Goal: Transaction & Acquisition: Subscribe to service/newsletter

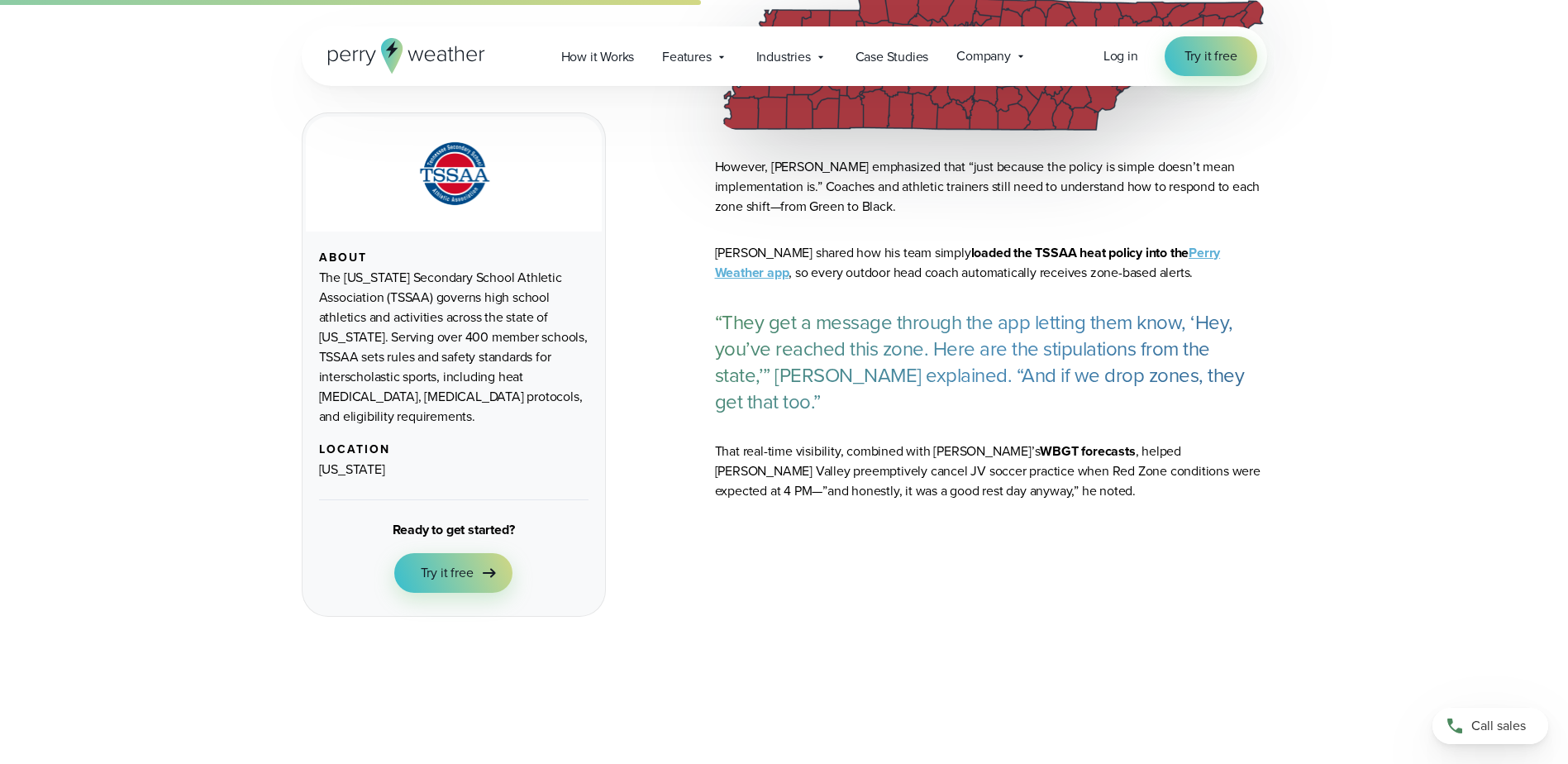
scroll to position [1736, 0]
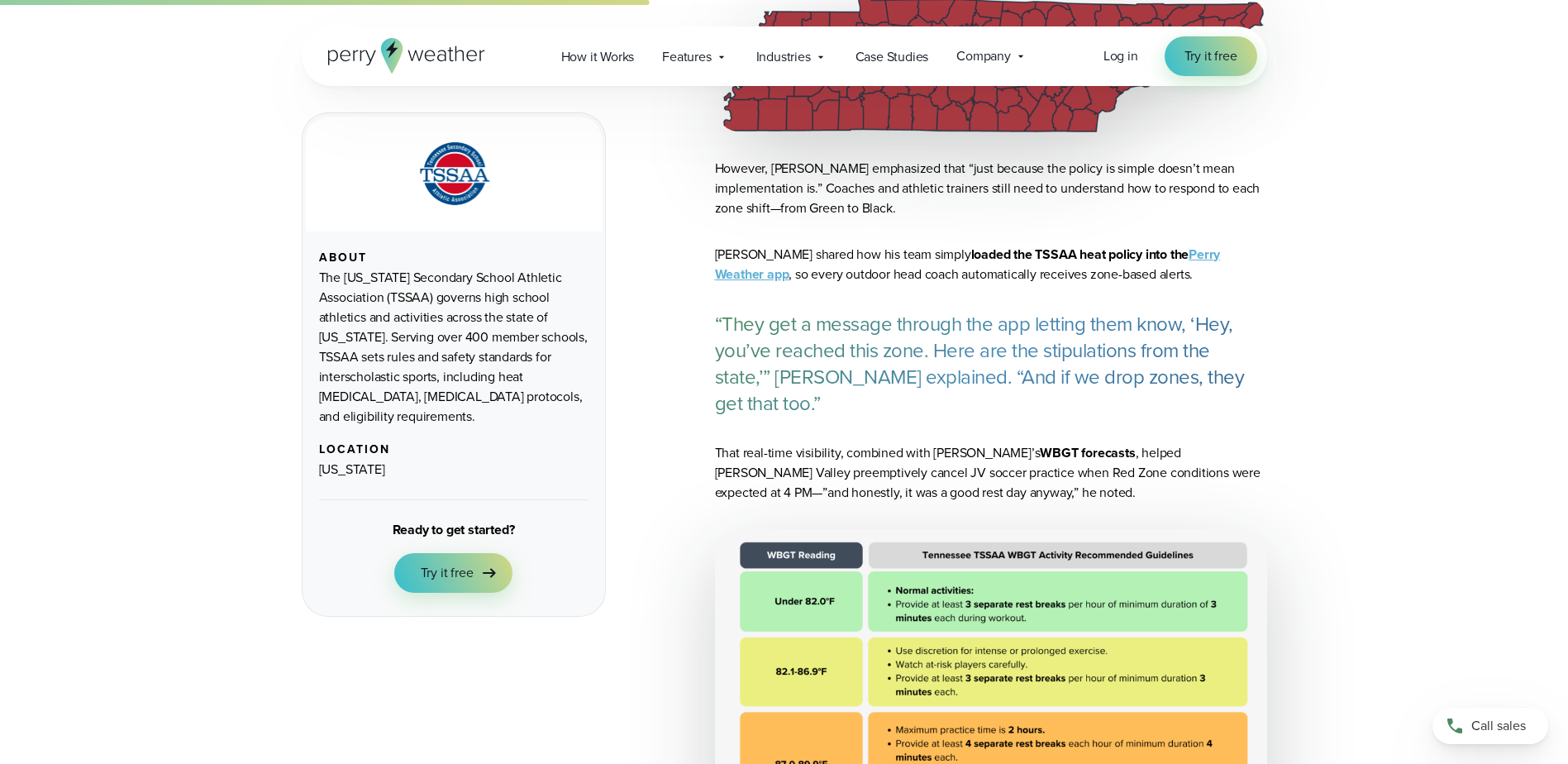
click at [1182, 255] on link "Perry Weather app" at bounding box center [967, 263] width 506 height 39
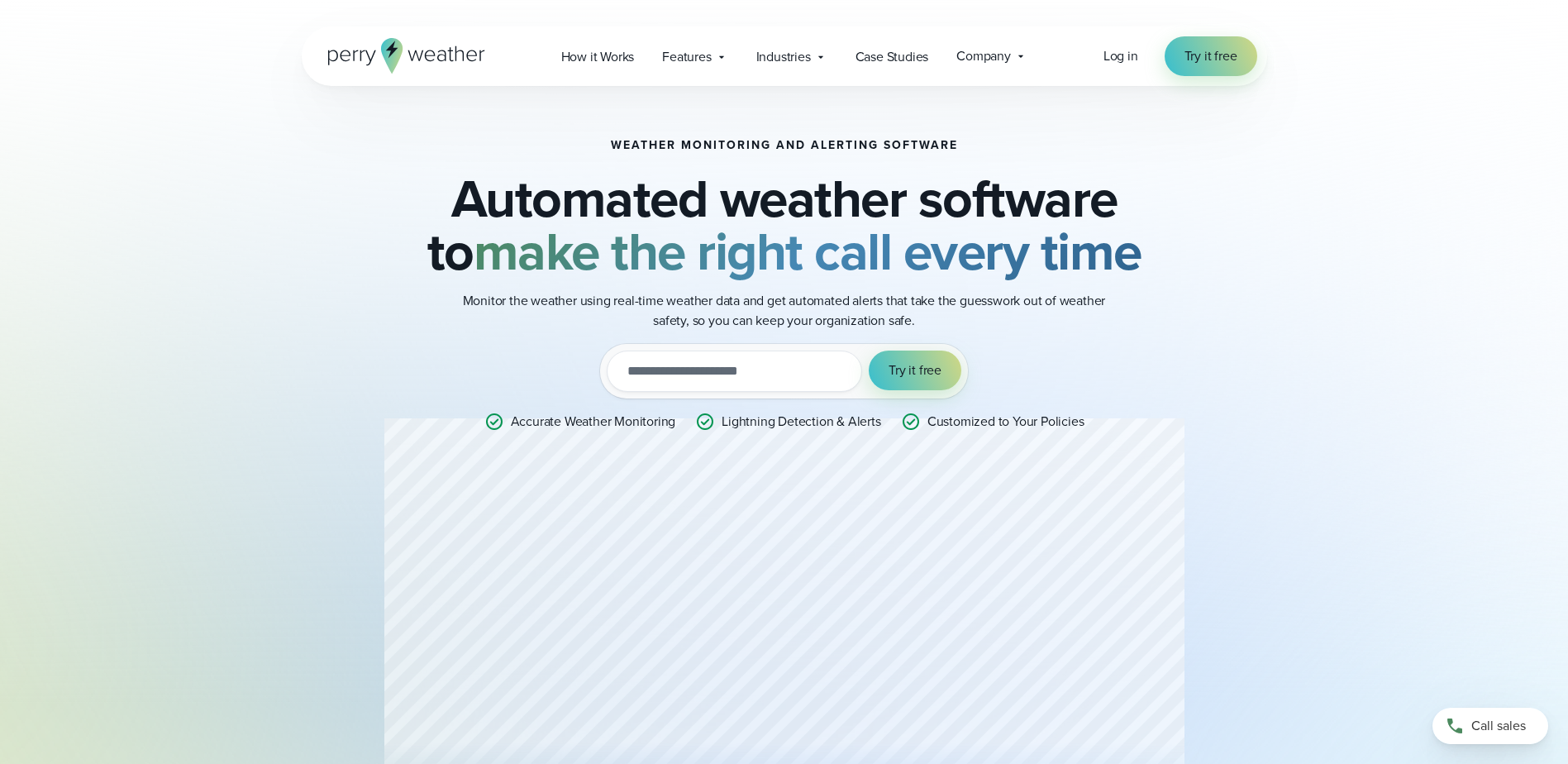
click at [754, 380] on input "email" at bounding box center [734, 372] width 255 height 42
type input "**********"
click at [905, 371] on span "Try it free" at bounding box center [914, 371] width 53 height 20
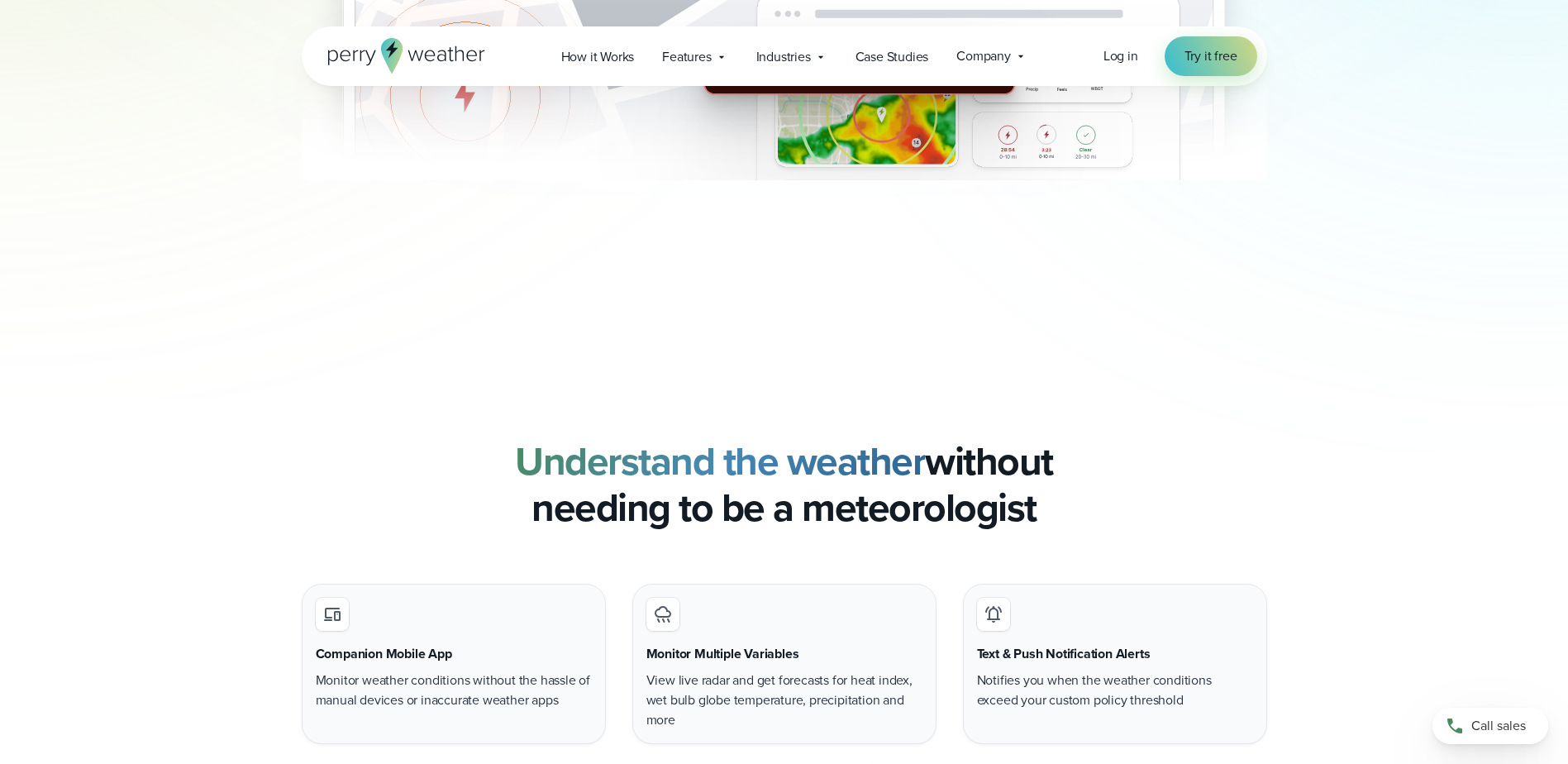
scroll to position [1157, 0]
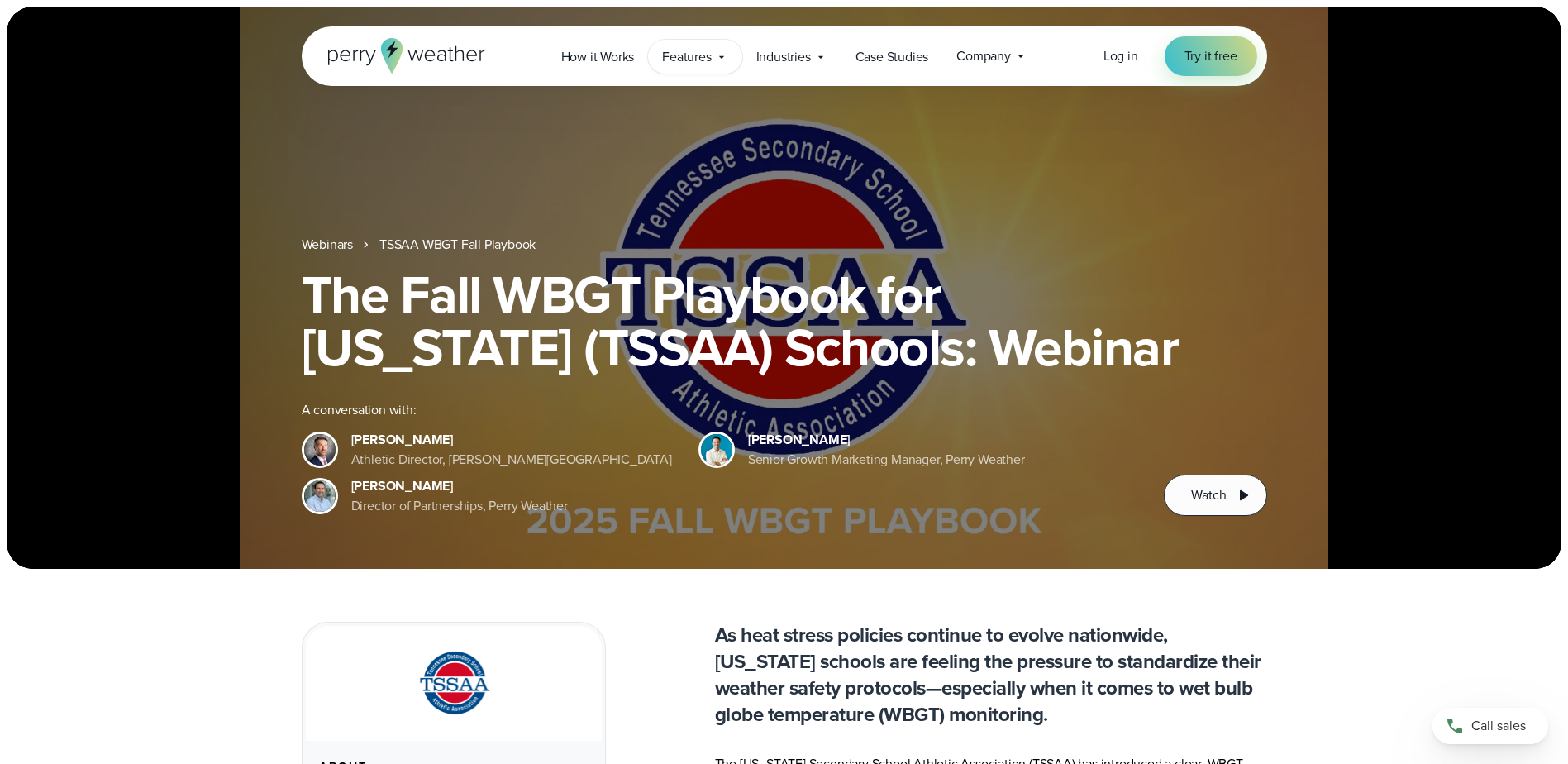
click at [708, 61] on span "Features" at bounding box center [686, 57] width 49 height 20
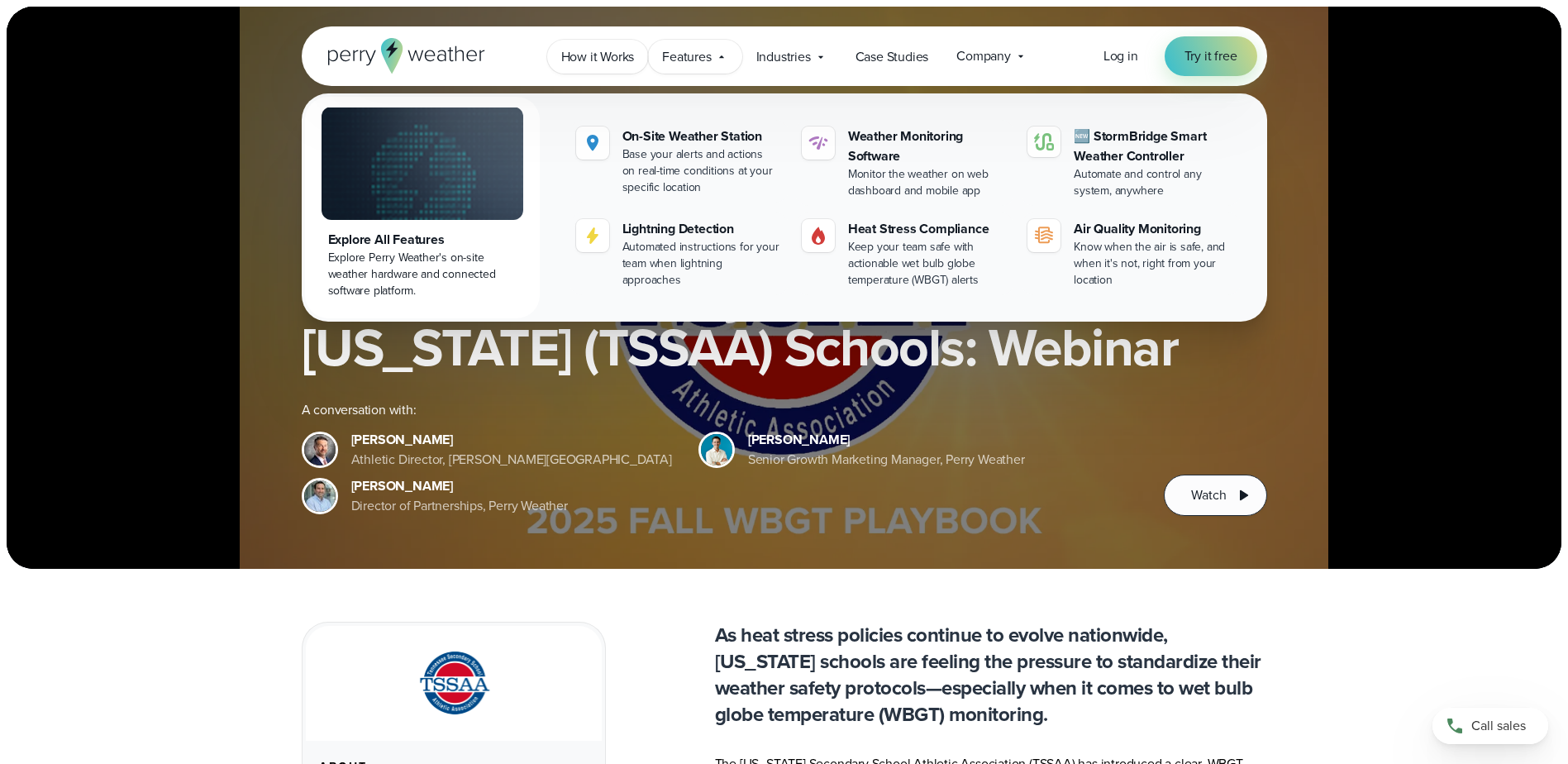
click at [615, 57] on span "How it Works" at bounding box center [597, 57] width 74 height 20
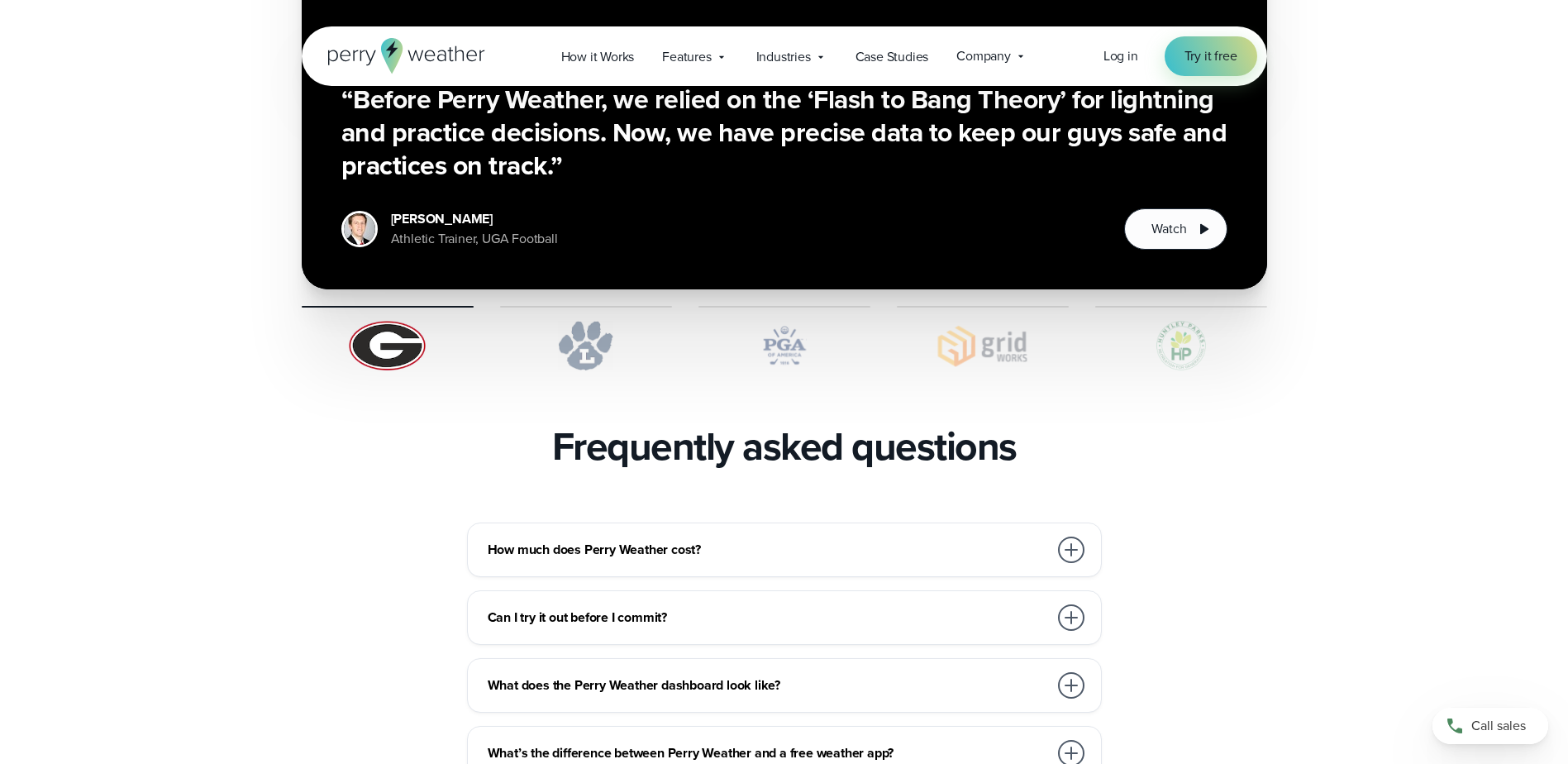
scroll to position [3308, 0]
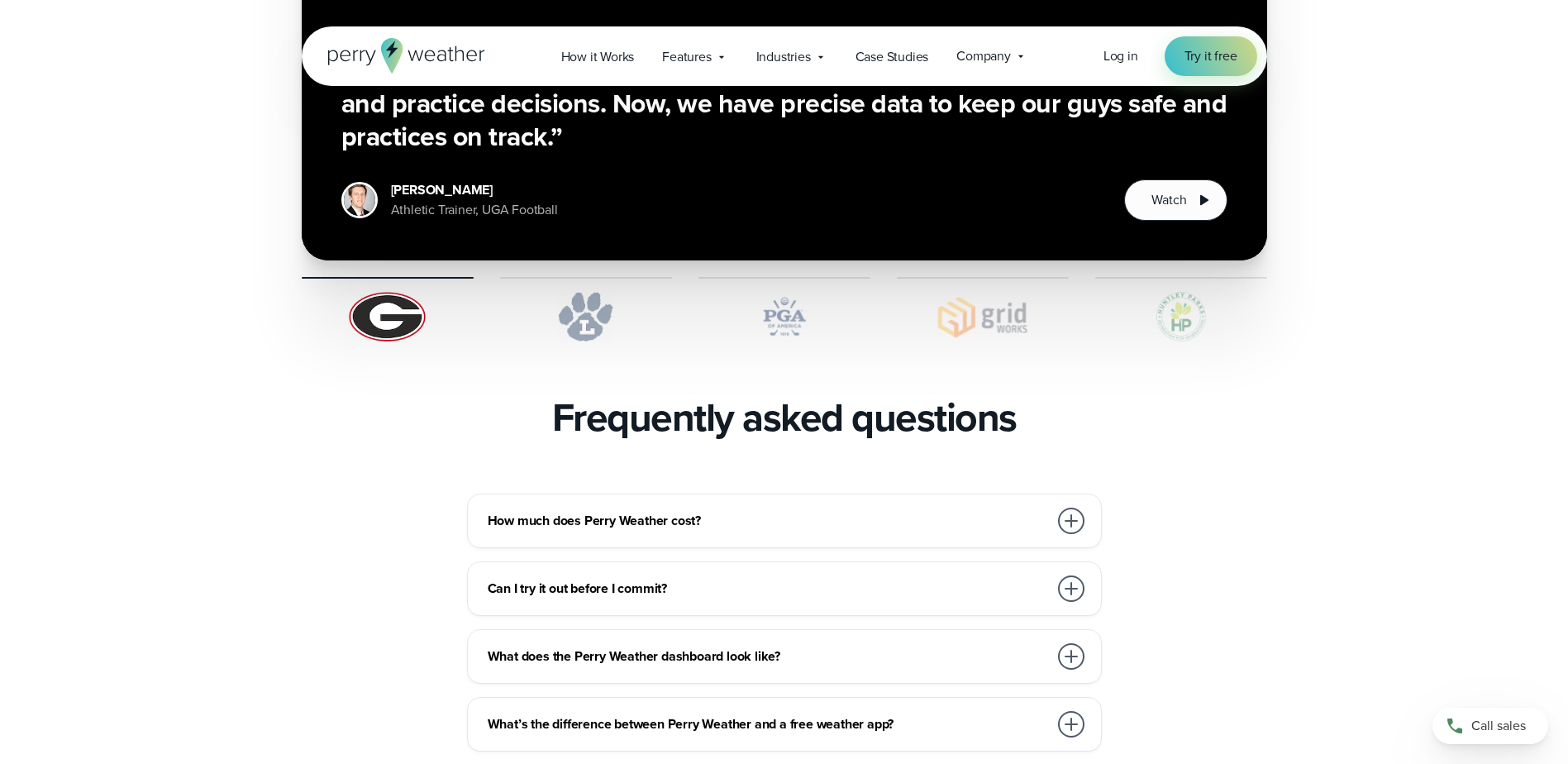
click at [1070, 508] on div at bounding box center [1070, 521] width 26 height 26
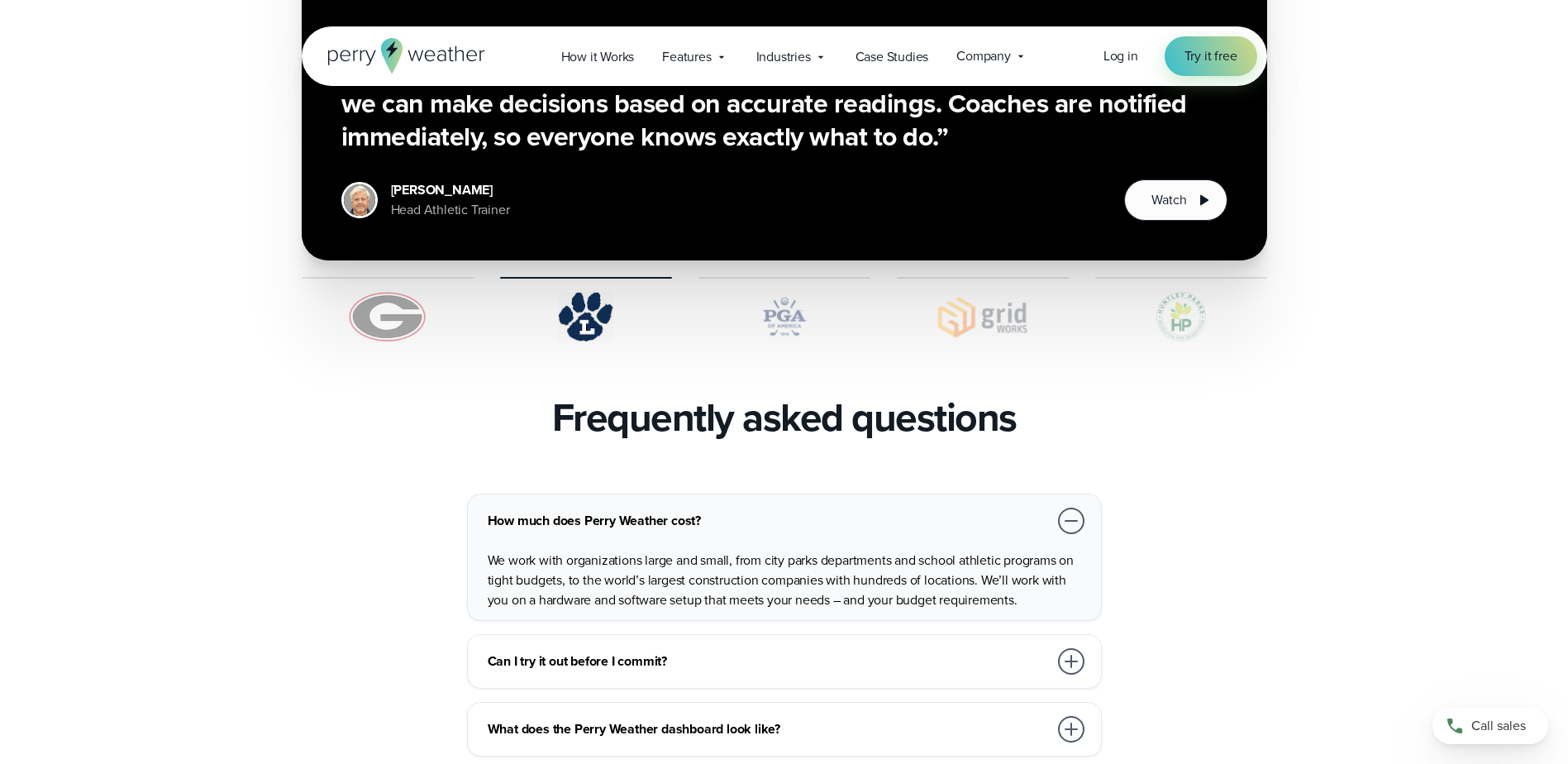
click at [1073, 508] on div at bounding box center [1070, 521] width 26 height 26
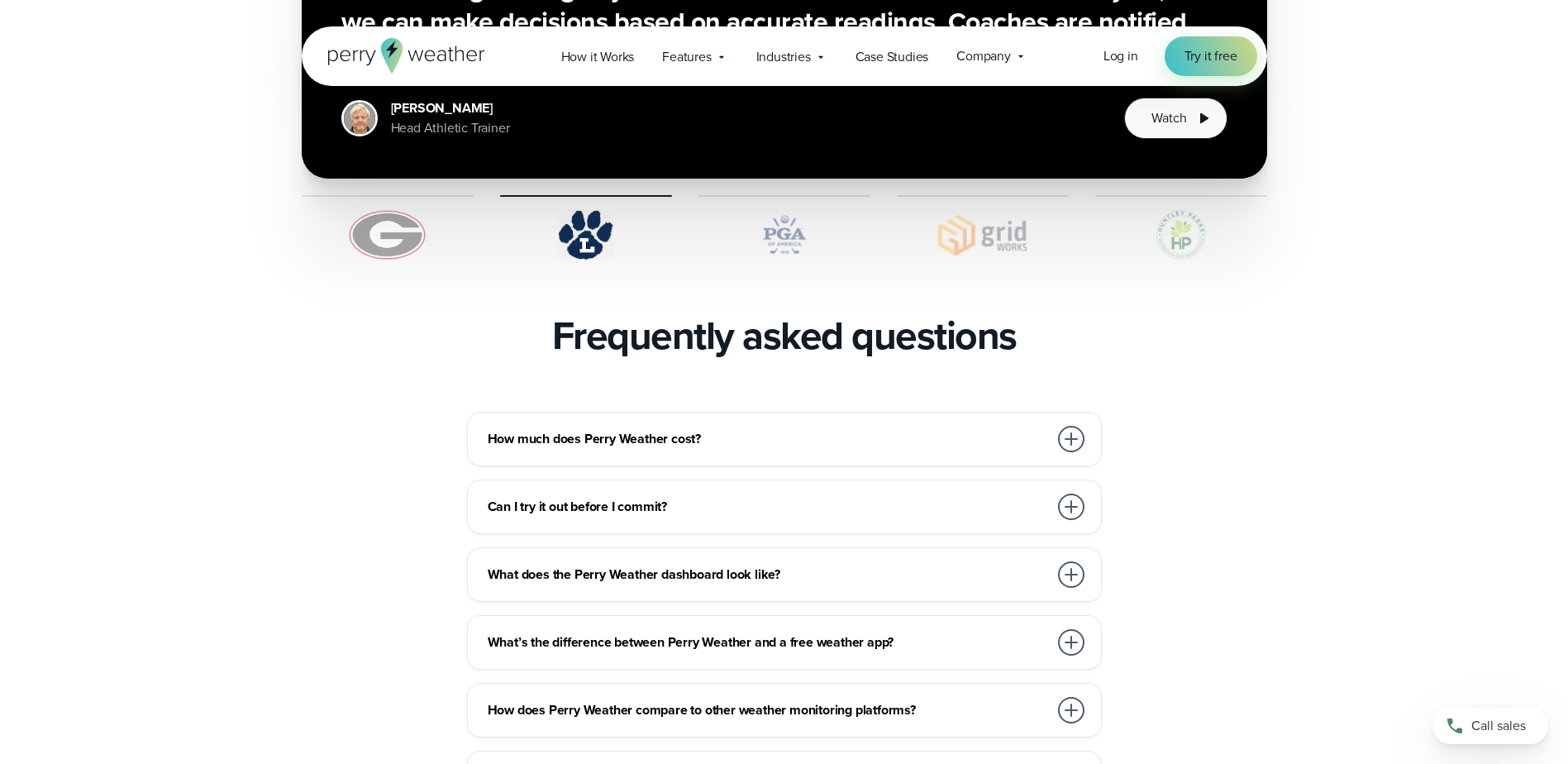
scroll to position [3390, 0]
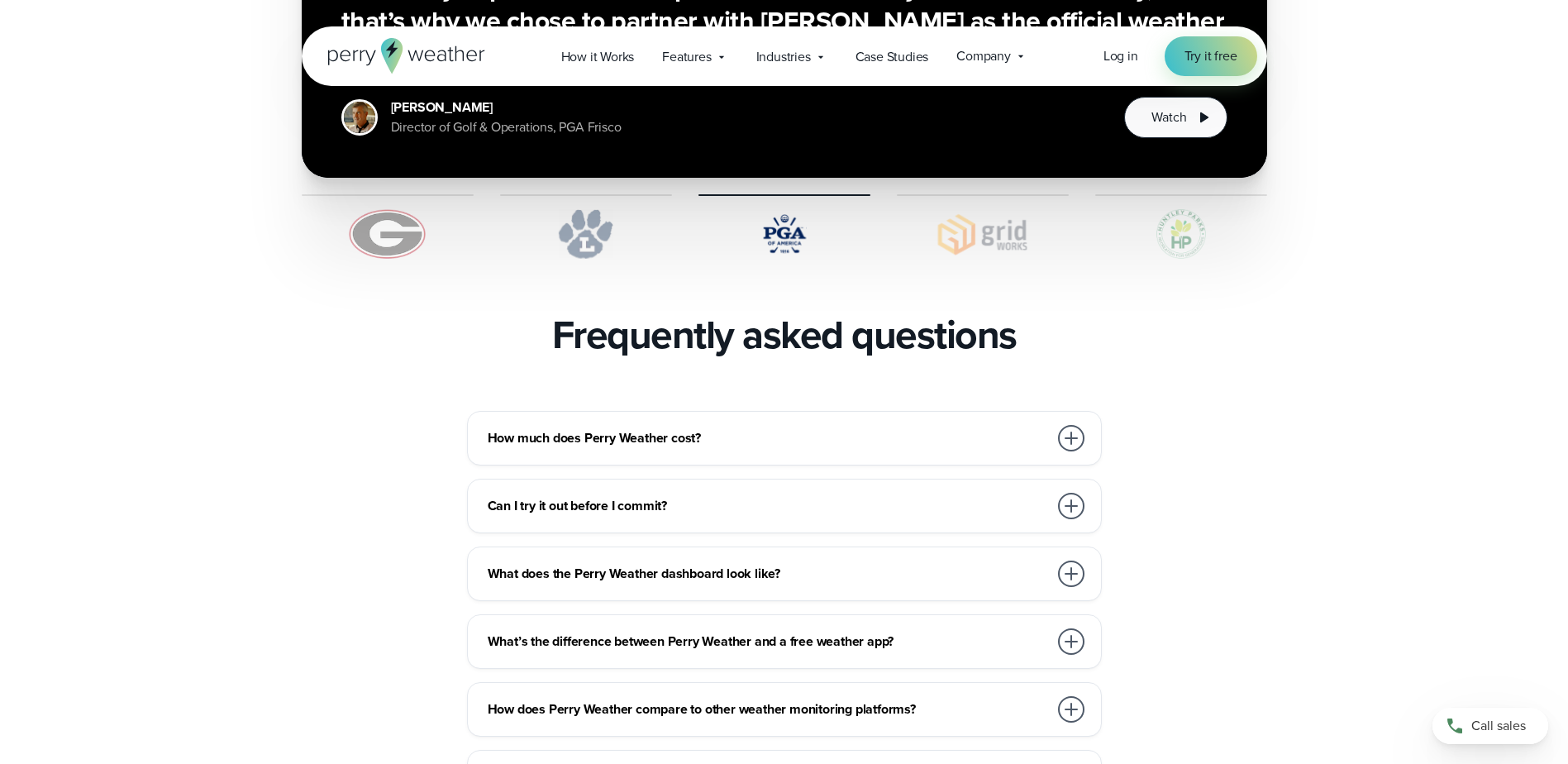
click at [1070, 629] on div at bounding box center [1070, 641] width 26 height 26
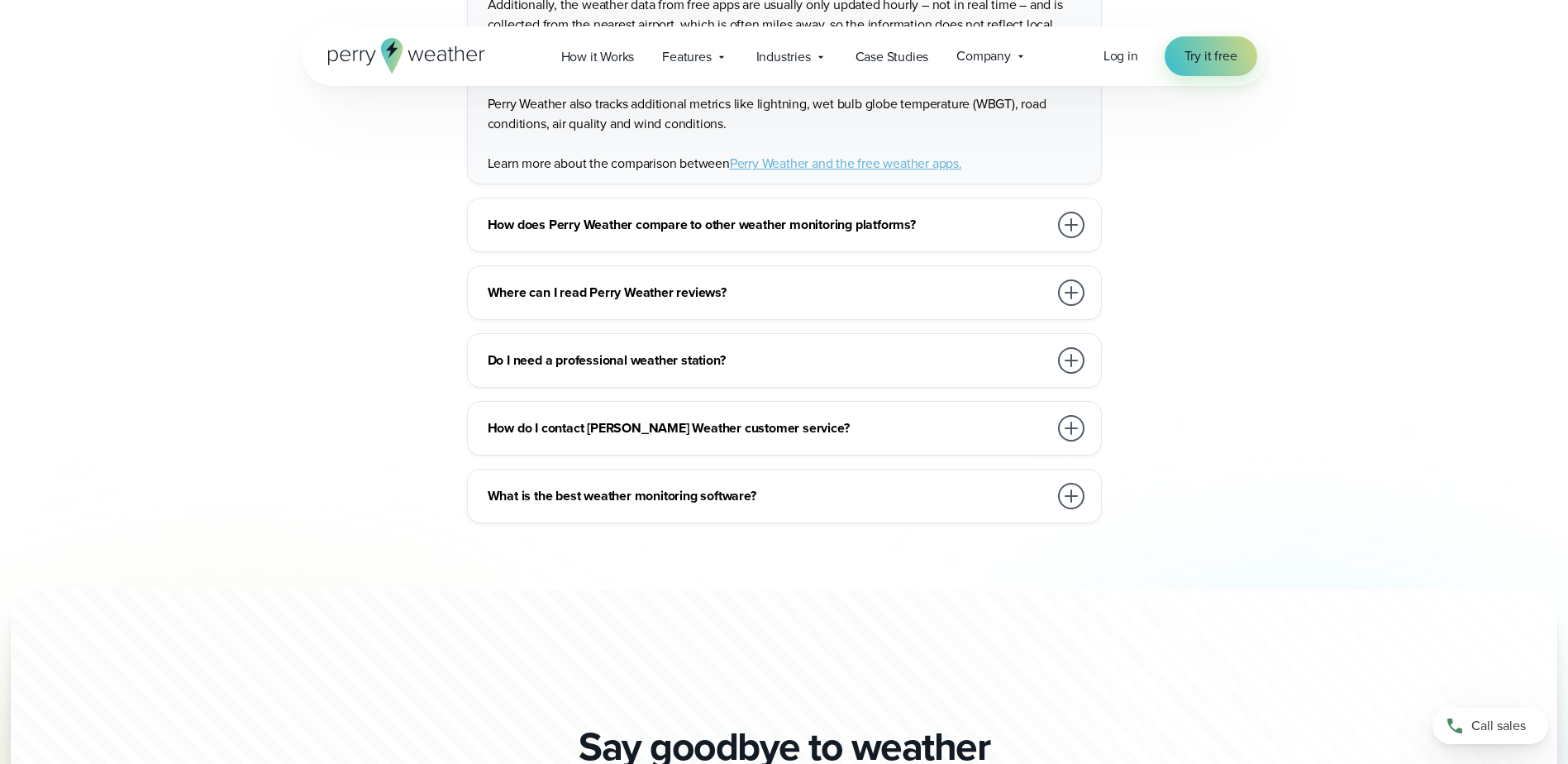
scroll to position [4217, 0]
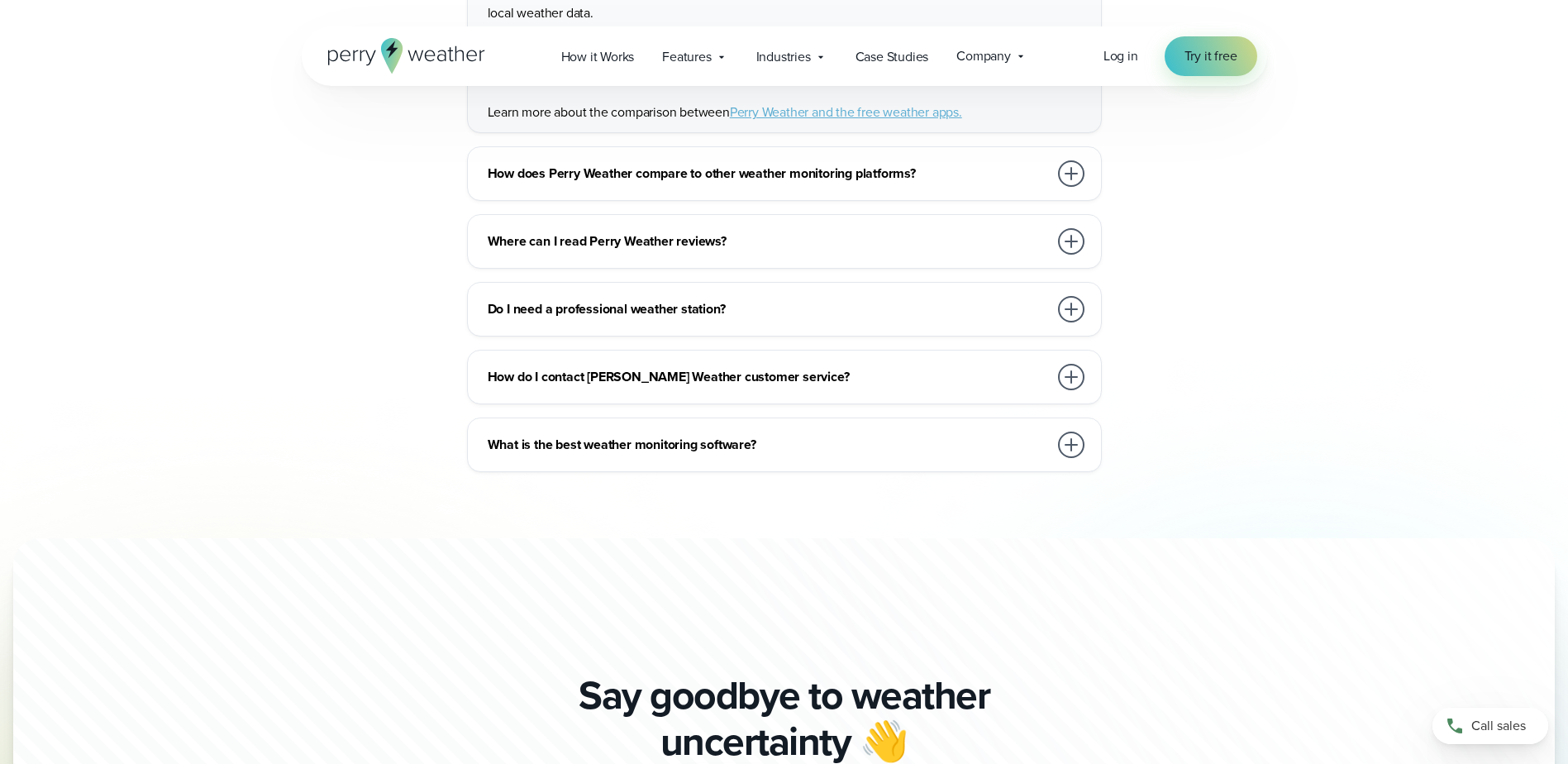
click at [1075, 432] on div at bounding box center [1070, 444] width 26 height 26
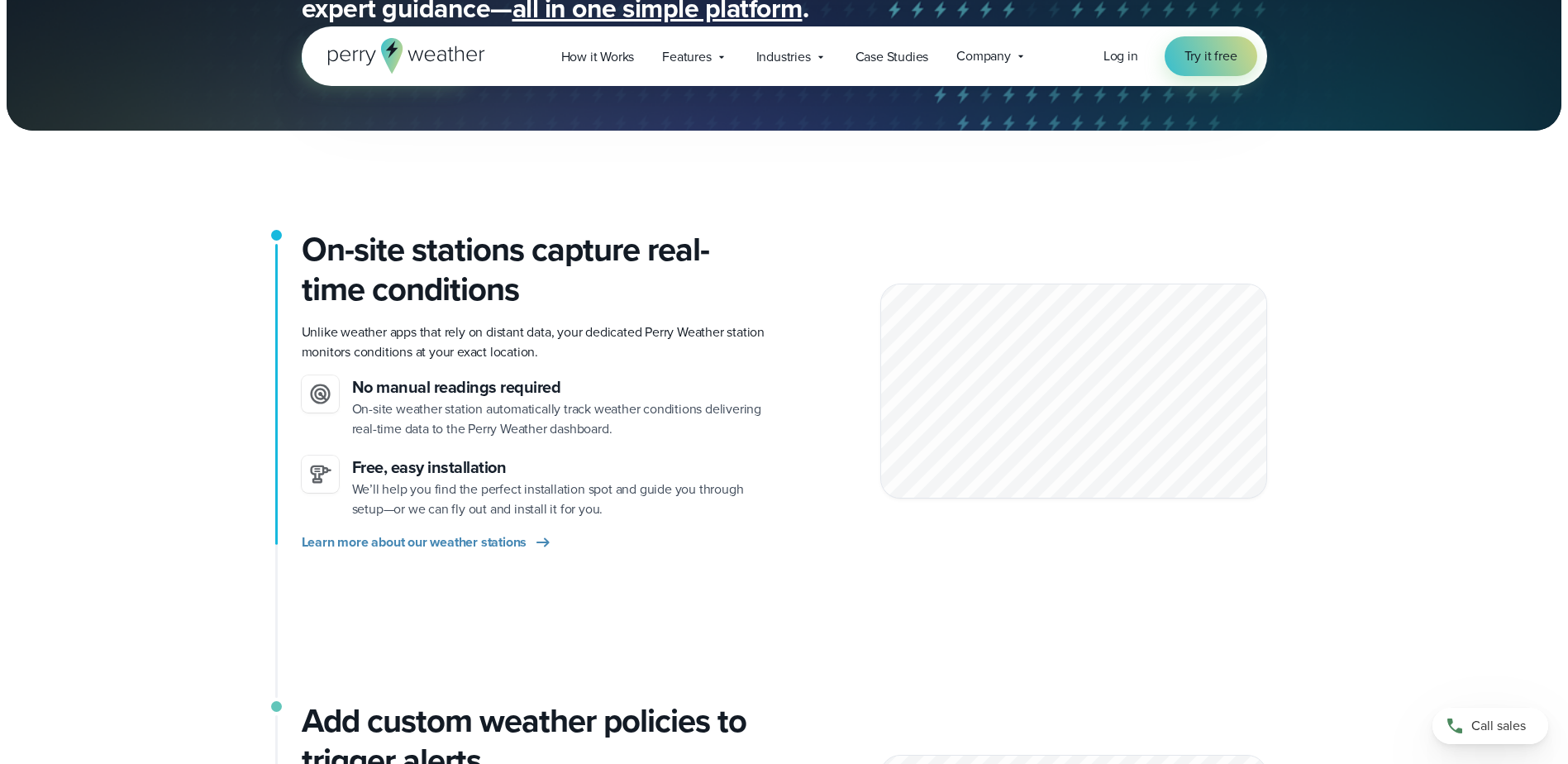
scroll to position [248, 0]
